Goal: Information Seeking & Learning: Understand process/instructions

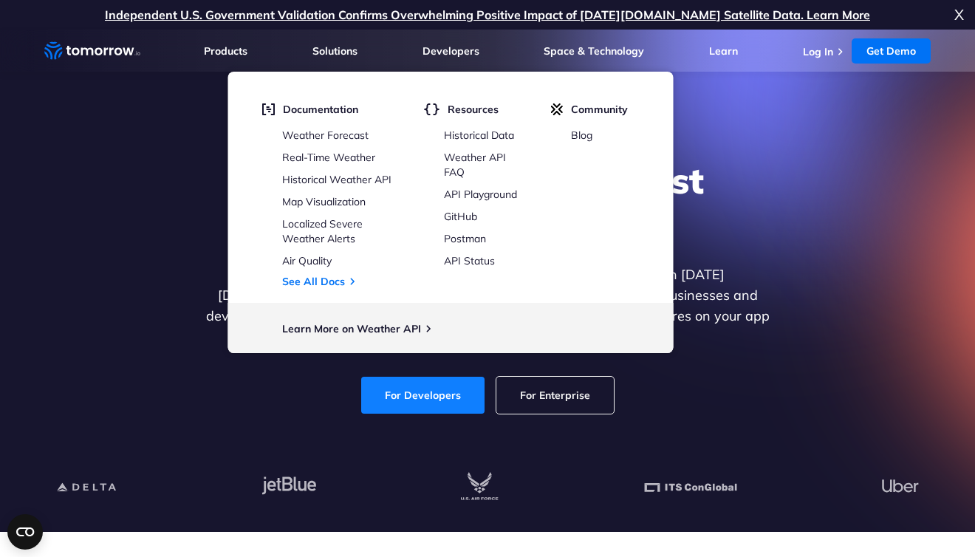
click at [419, 386] on link "For Developers" at bounding box center [422, 395] width 123 height 37
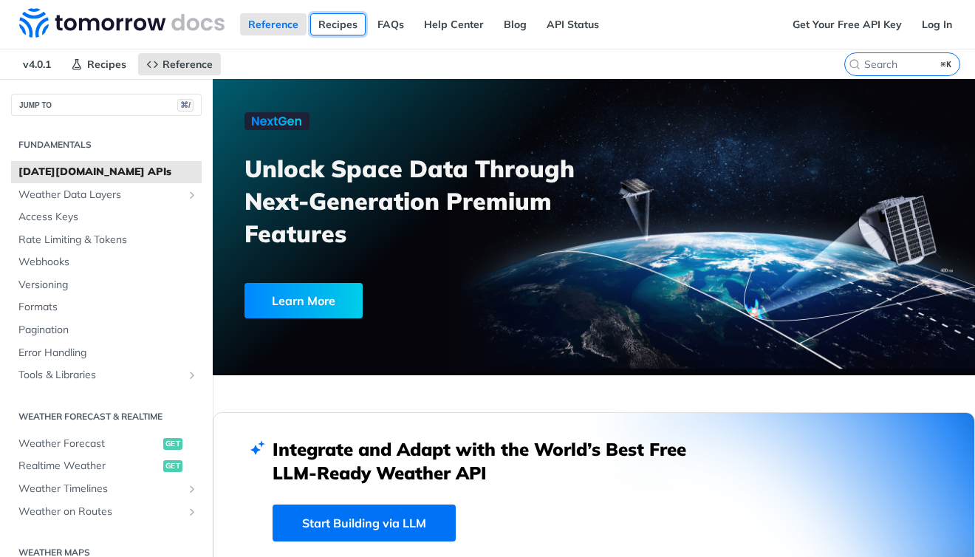
click at [351, 24] on link "Recipes" at bounding box center [337, 24] width 55 height 22
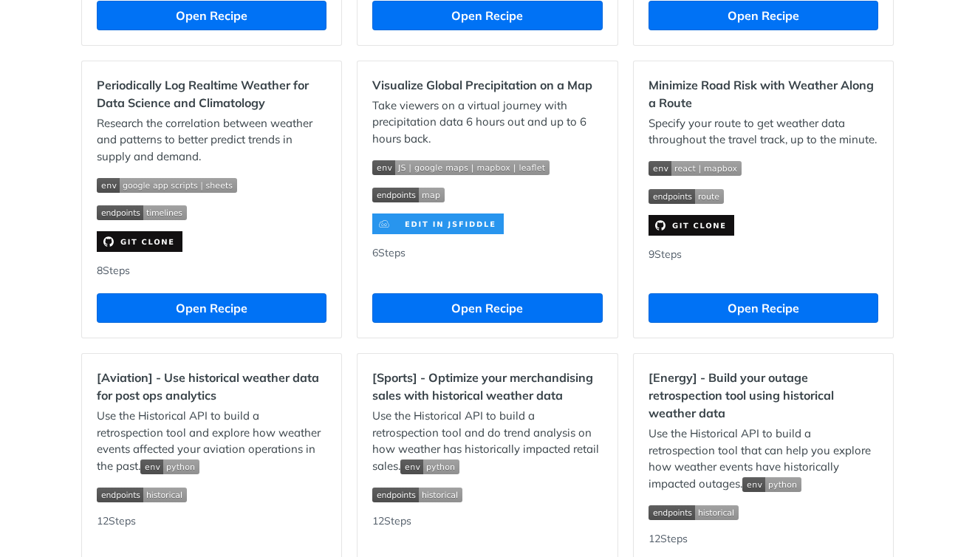
scroll to position [1026, 0]
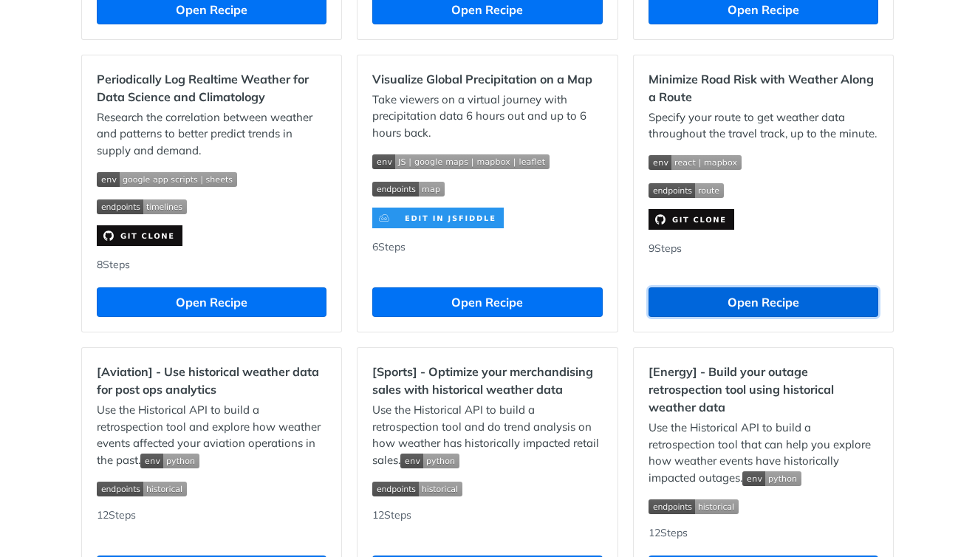
click at [656, 298] on button "Open Recipe" at bounding box center [763, 302] width 230 height 30
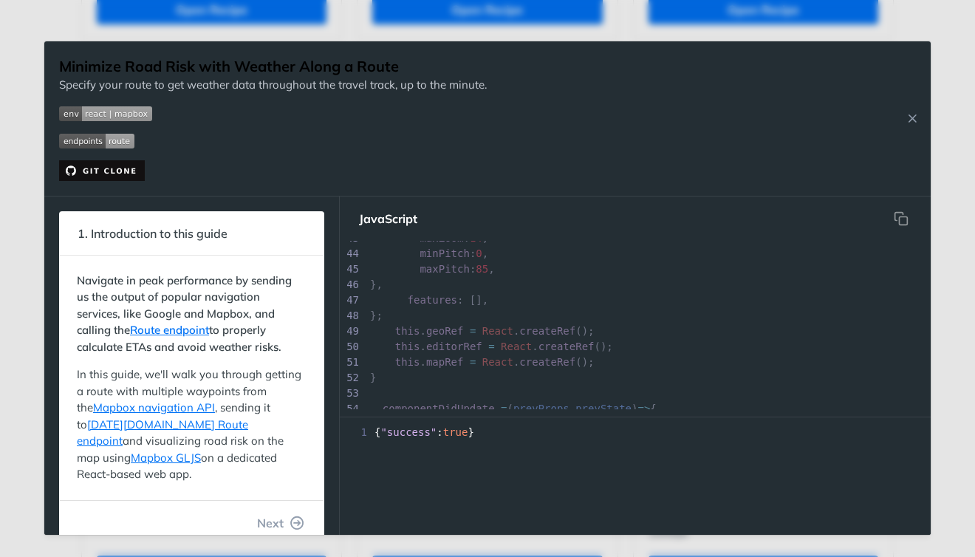
scroll to position [1136, 0]
